Goal: Transaction & Acquisition: Purchase product/service

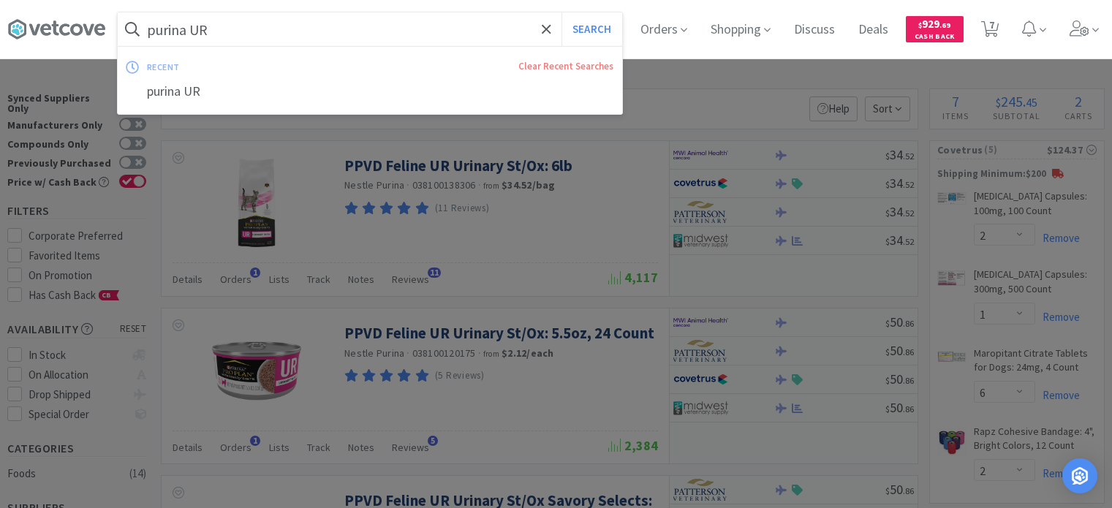
select select "2"
select select "1"
select select "6"
select select "2"
select select "1"
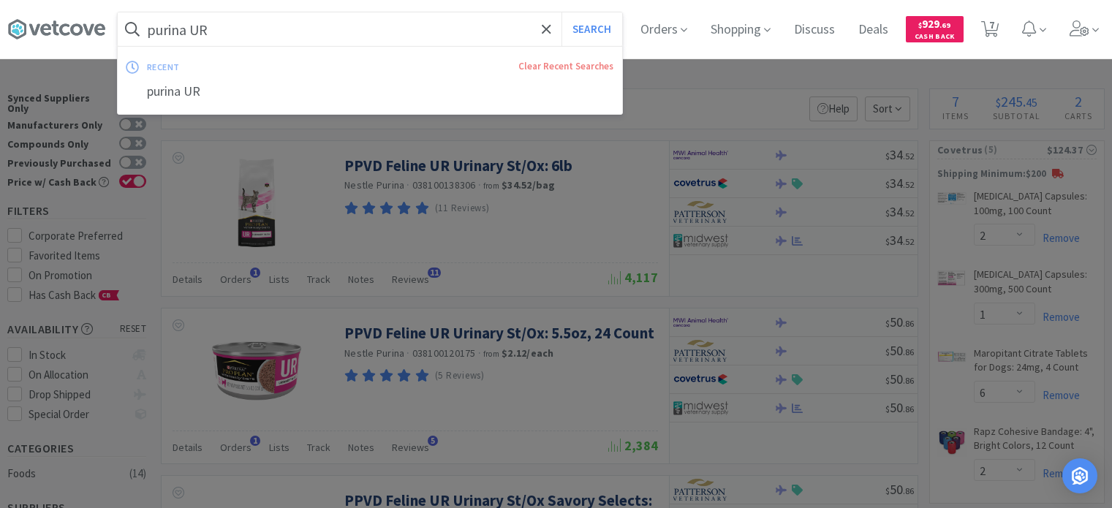
select select "2"
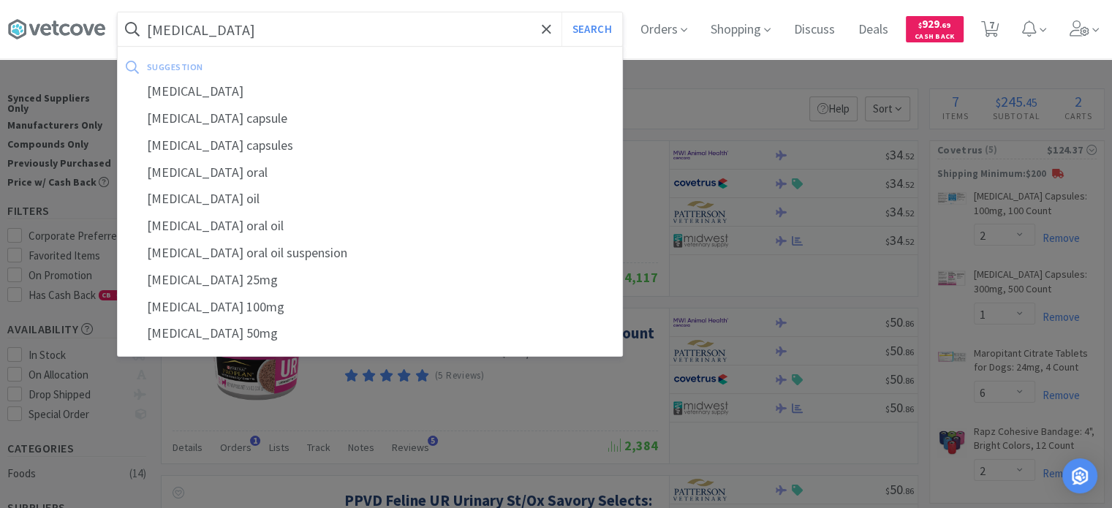
type input "[MEDICAL_DATA]"
click at [562, 12] on button "Search" at bounding box center [592, 29] width 61 height 34
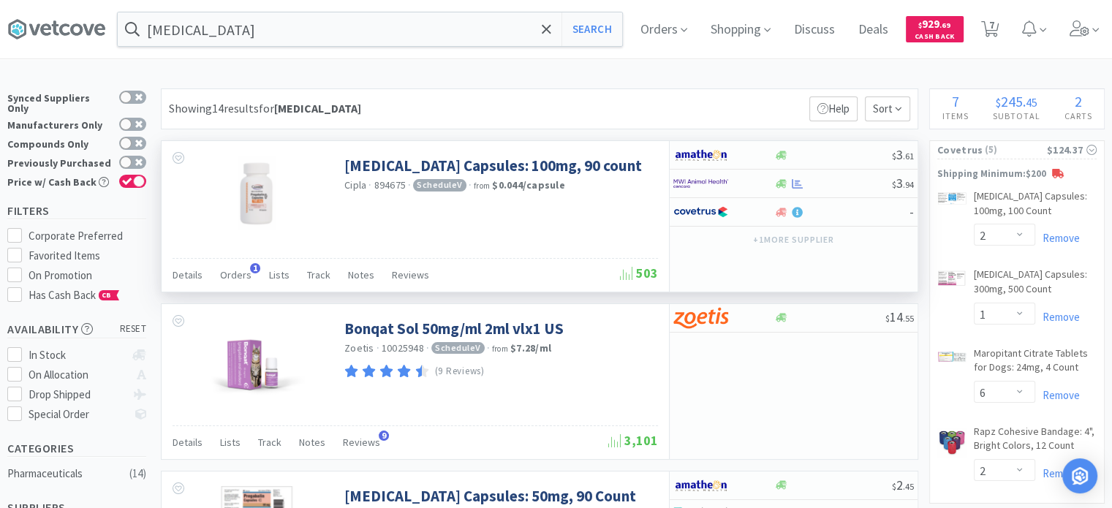
click at [339, 251] on div at bounding box center [253, 199] width 183 height 117
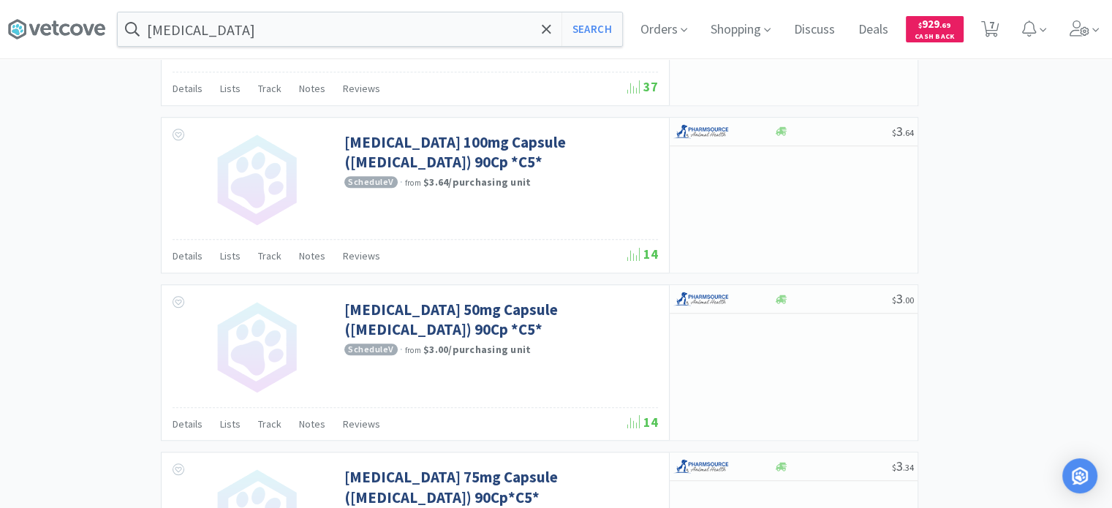
scroll to position [1170, 0]
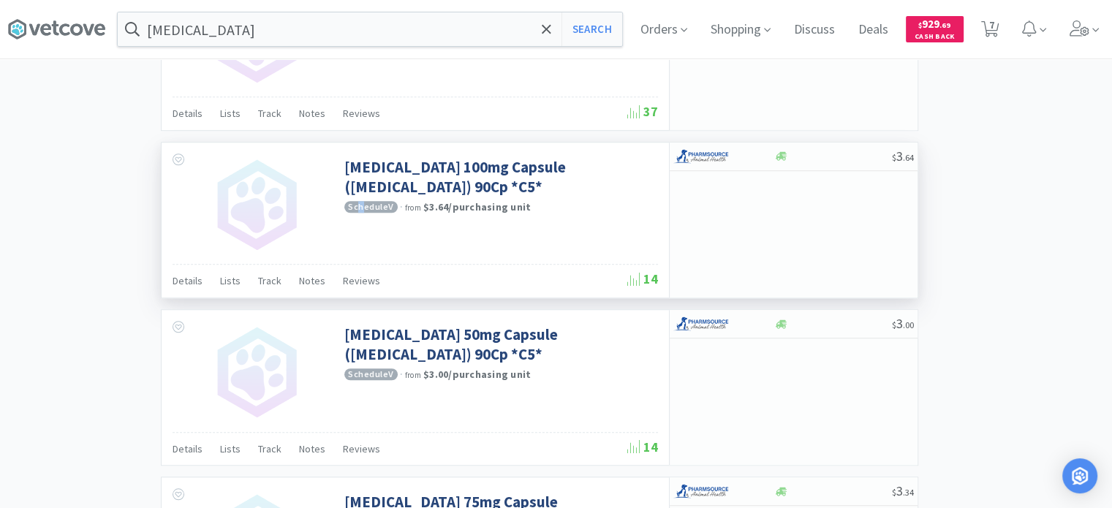
click at [363, 208] on div "[MEDICAL_DATA] 100mg Capsule ([MEDICAL_DATA]) 90Cp *C5* Schedule V · from $3.64…" at bounding box center [415, 203] width 507 height 121
click at [373, 233] on div "[MEDICAL_DATA] 100mg Capsule ([MEDICAL_DATA]) 90Cp *C5* Schedule V · from $3.64…" at bounding box center [415, 203] width 507 height 121
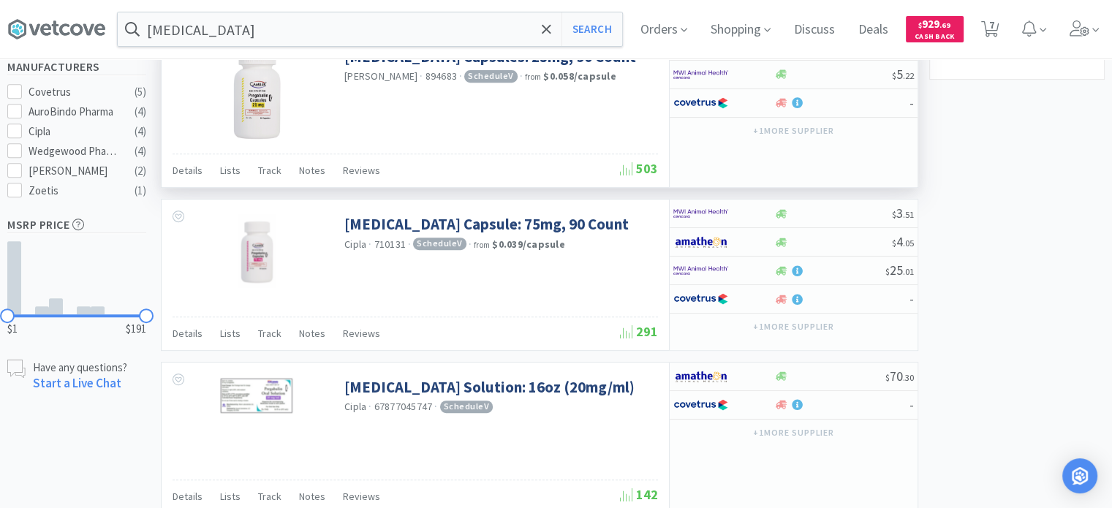
scroll to position [585, 0]
